Goal: Go to known website: Access a specific website the user already knows

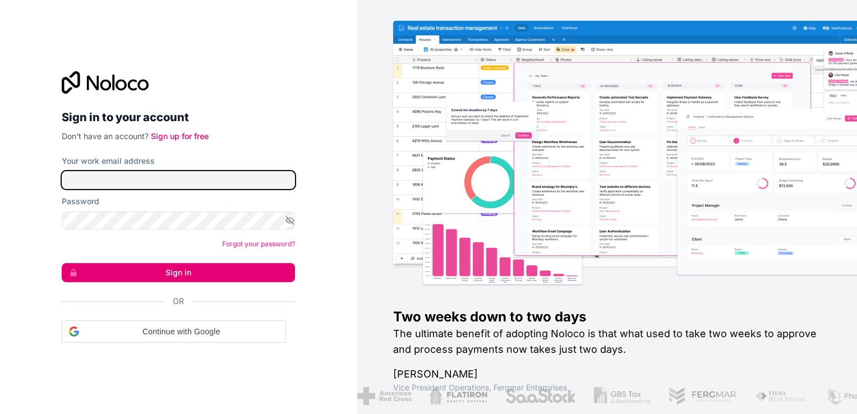
click at [231, 180] on input "Your work email address" at bounding box center [178, 180] width 233 height 18
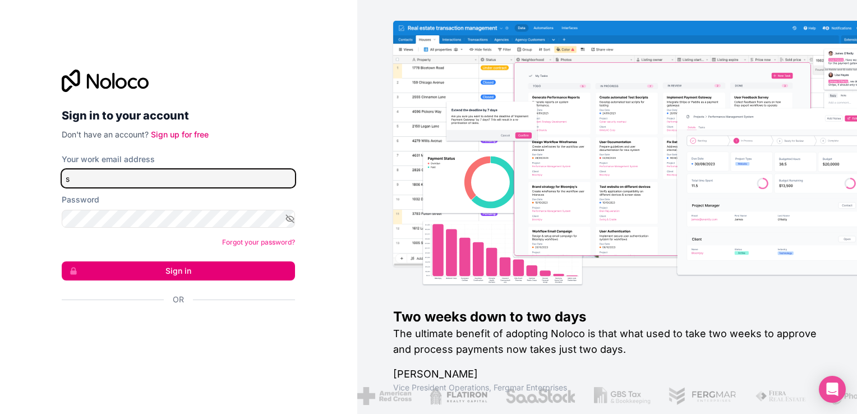
type input "signin@boringgroup.net"
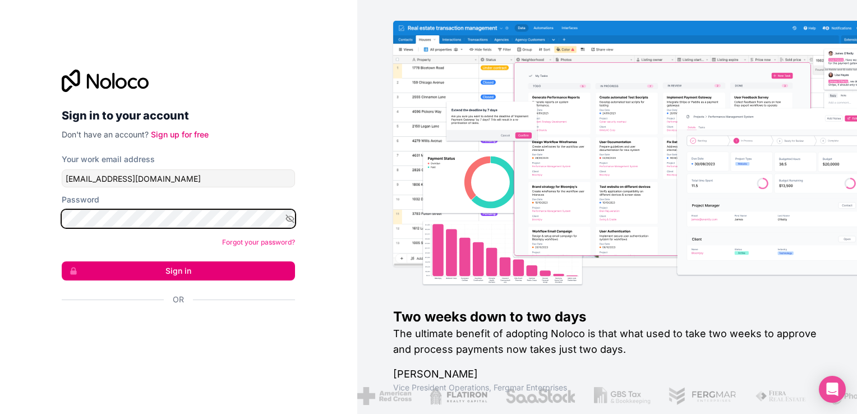
click at [62, 261] on button "Sign in" at bounding box center [178, 270] width 233 height 19
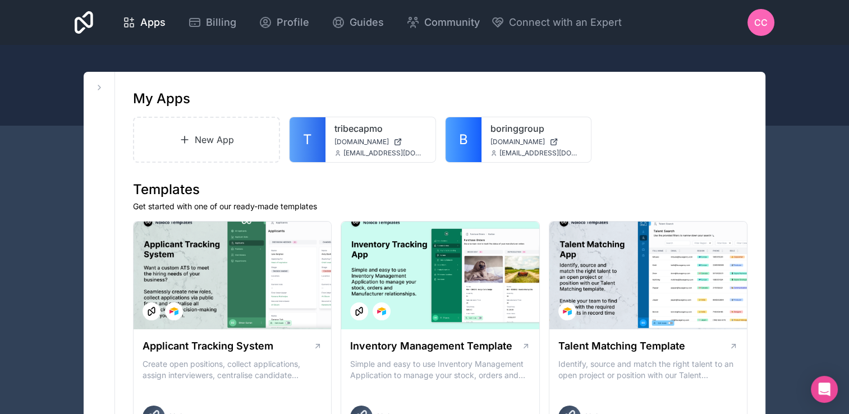
click at [315, 137] on link "T" at bounding box center [307, 139] width 36 height 45
